Goal: Navigation & Orientation: Find specific page/section

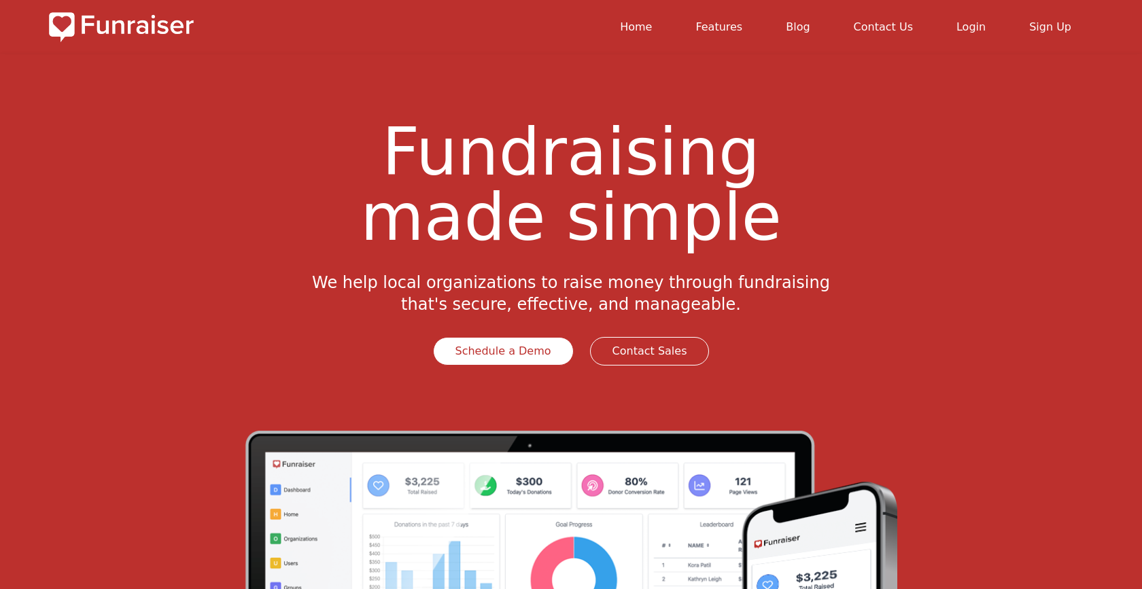
click at [970, 24] on link "Login" at bounding box center [970, 26] width 29 height 13
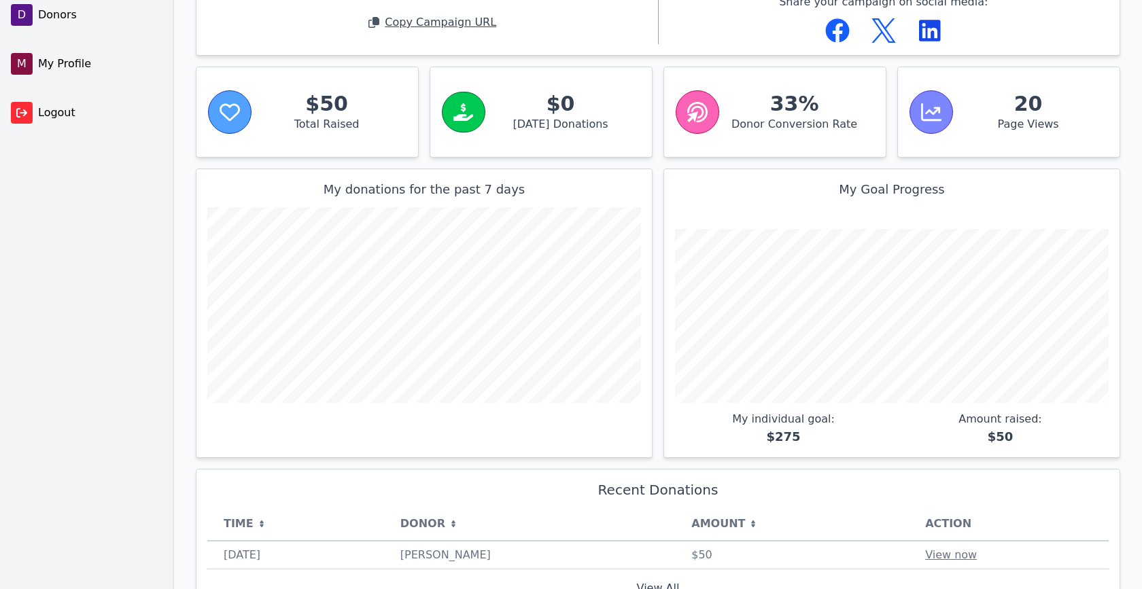
scroll to position [249, 0]
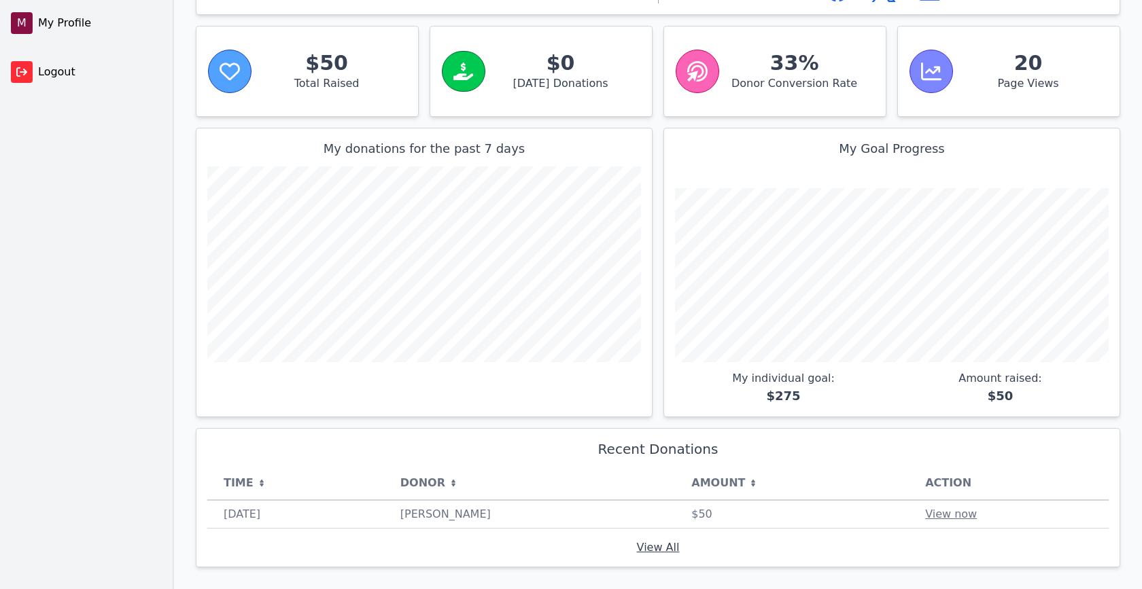
click at [669, 550] on link "View All" at bounding box center [658, 547] width 43 height 13
